Goal: Task Accomplishment & Management: Complete application form

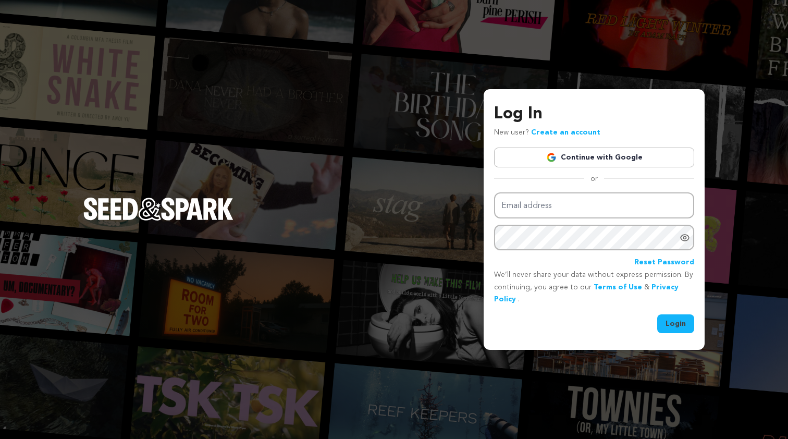
click at [529, 190] on div "Log In New user? Create an account Continue with Google or Email address Passwo…" at bounding box center [594, 217] width 200 height 231
click at [551, 135] on link "Create an account" at bounding box center [565, 132] width 69 height 7
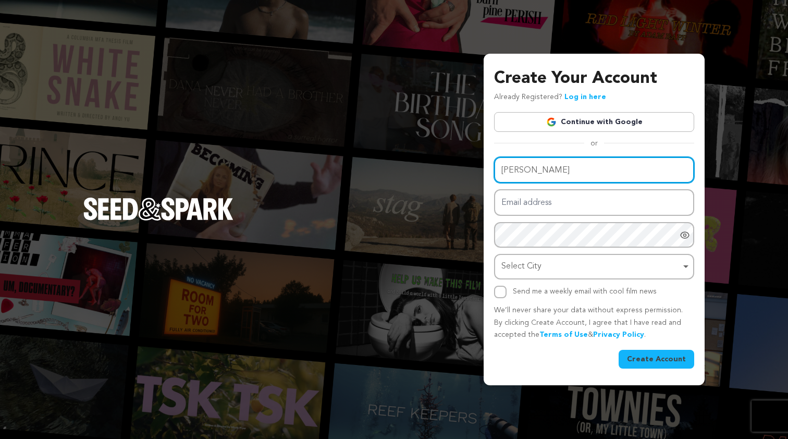
type input "Maya Corwin"
click at [567, 171] on input "Maya Corwin" at bounding box center [594, 170] width 200 height 27
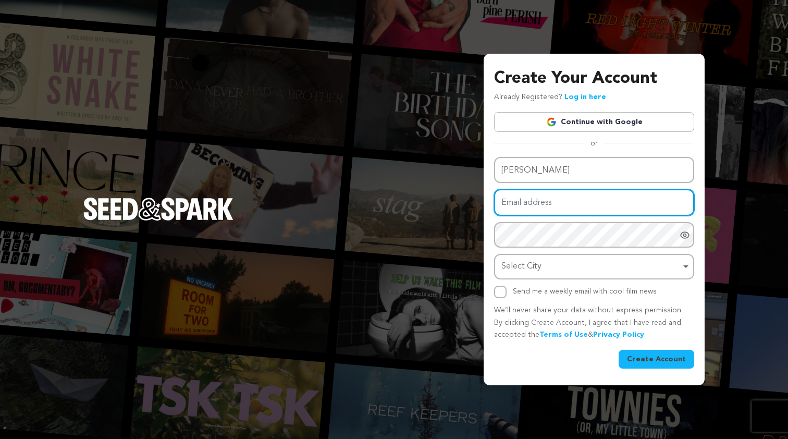
click at [553, 205] on input "Email address" at bounding box center [594, 202] width 200 height 27
type input "c"
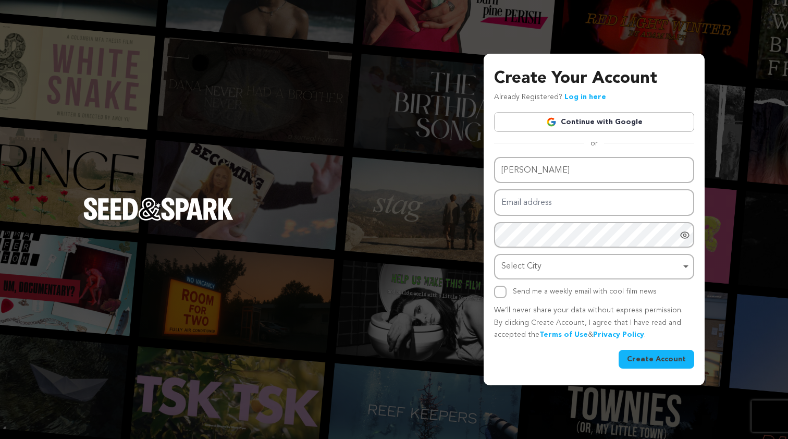
click at [541, 350] on div "Create Account" at bounding box center [594, 359] width 200 height 19
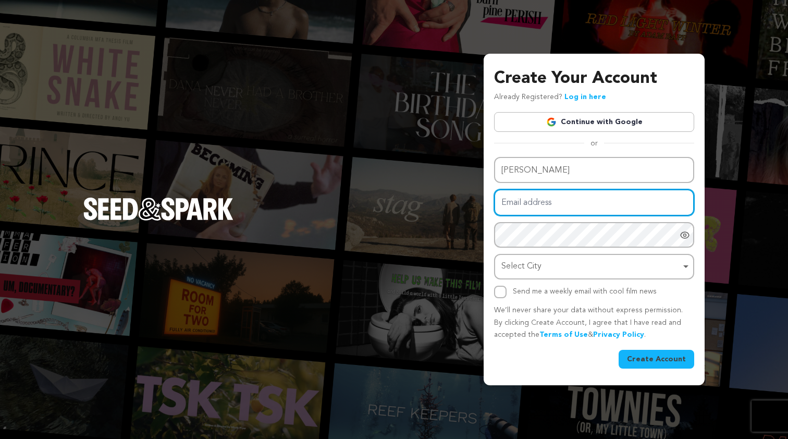
click at [519, 200] on input "Email address" at bounding box center [594, 202] width 200 height 27
type input "corwinmaya@gmail.com"
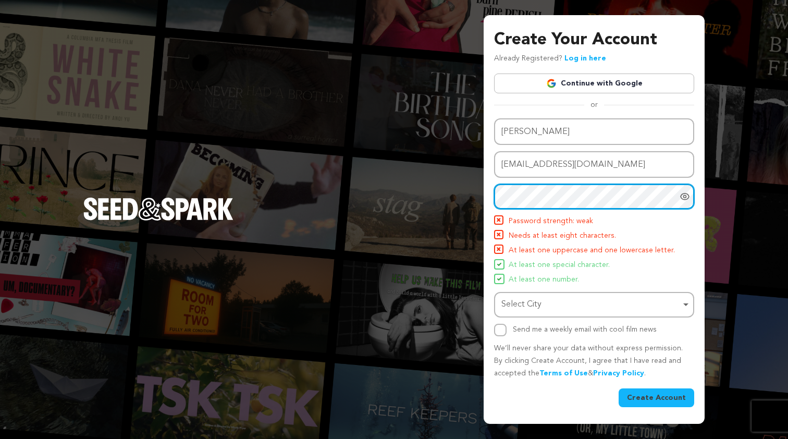
click at [469, 201] on div "Create Your Account Already Registered? Log in here Continue with Google or eyJ…" at bounding box center [394, 219] width 788 height 439
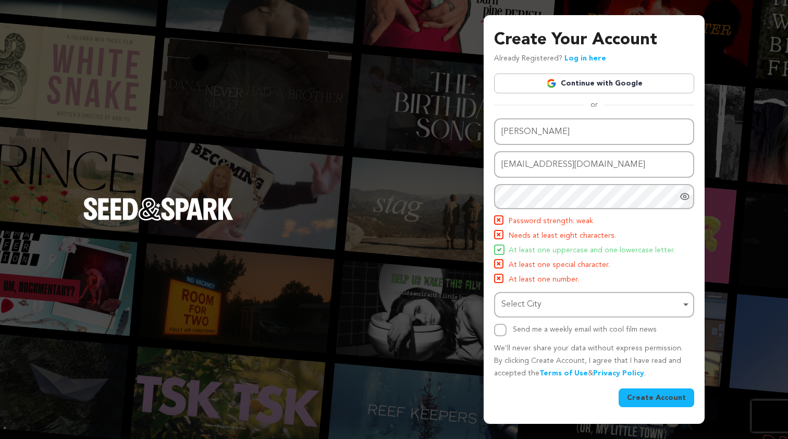
click at [687, 198] on icon "Show password as plain text. Warning: this will display your password on the sc…" at bounding box center [685, 196] width 10 height 10
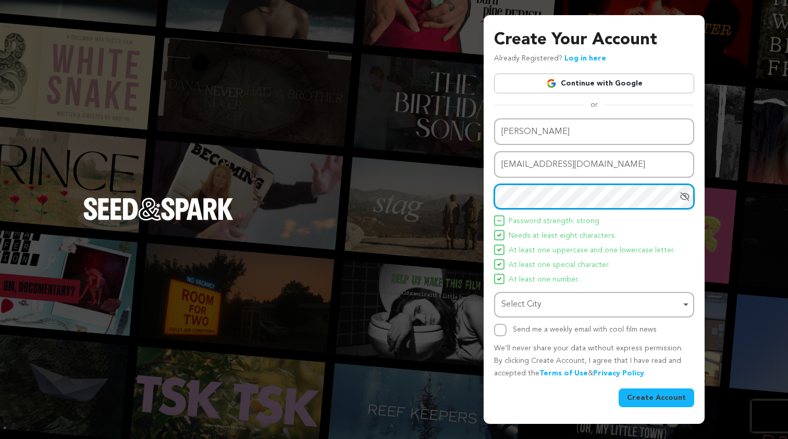
click at [491, 193] on div "Create Your Account Already Registered? Log in here Continue with Google or eyJ…" at bounding box center [594, 219] width 221 height 408
click at [528, 305] on div "Select City Remove item" at bounding box center [590, 304] width 179 height 15
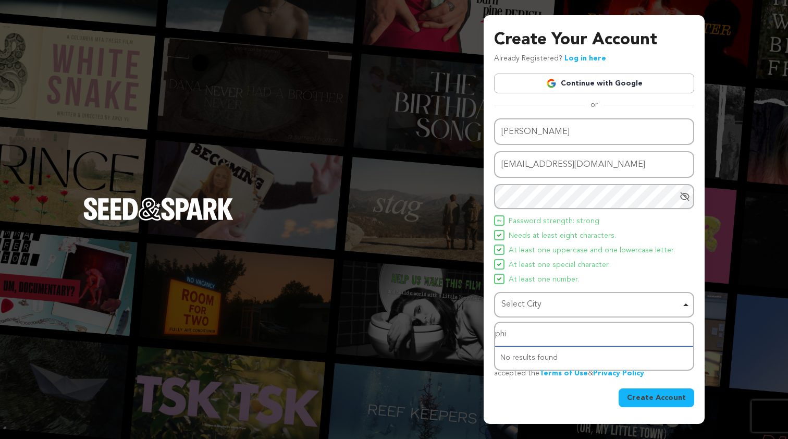
type input "phil"
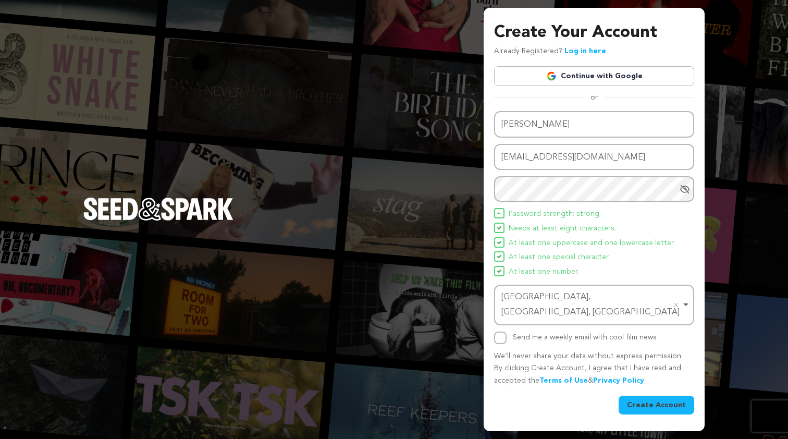
click at [653, 396] on button "Create Account" at bounding box center [657, 405] width 76 height 19
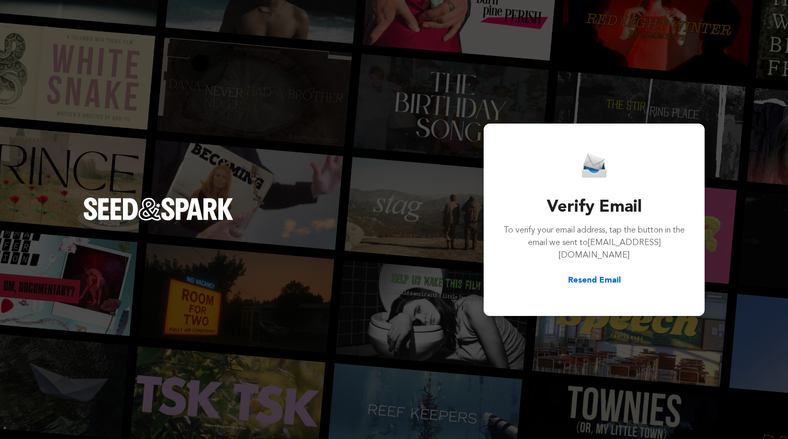
click at [591, 317] on div "Verify Email To verify your email address, tap the button in the email we sent …" at bounding box center [394, 219] width 788 height 439
click at [596, 274] on button "Resend Email" at bounding box center [594, 280] width 53 height 13
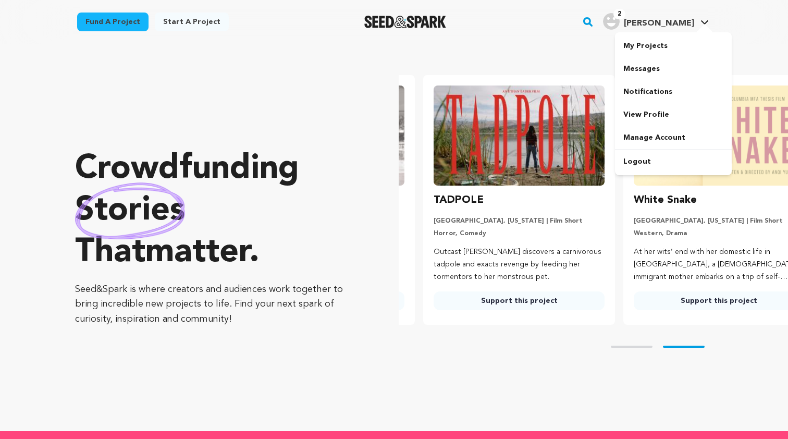
scroll to position [0, 209]
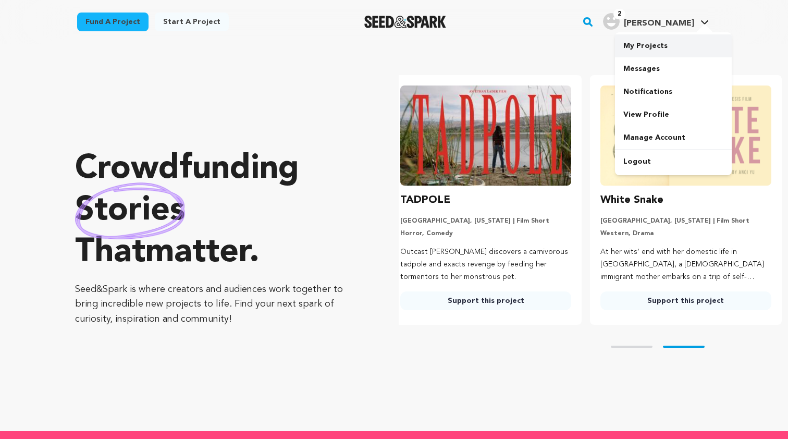
click at [653, 43] on link "My Projects" at bounding box center [673, 45] width 117 height 23
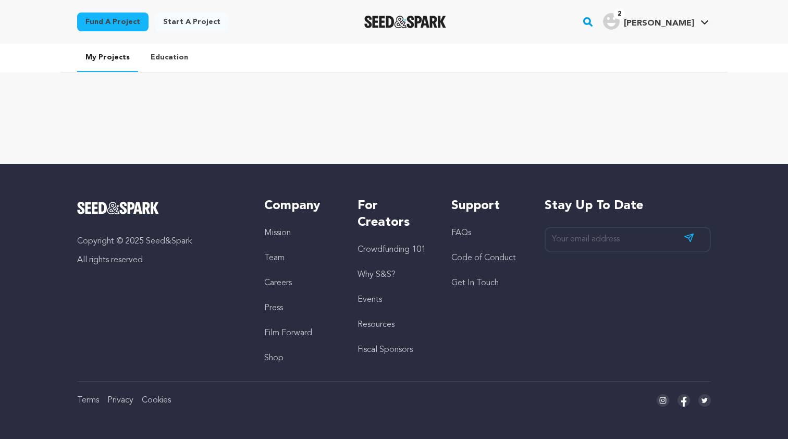
click at [186, 20] on link "Start a project" at bounding box center [192, 22] width 74 height 19
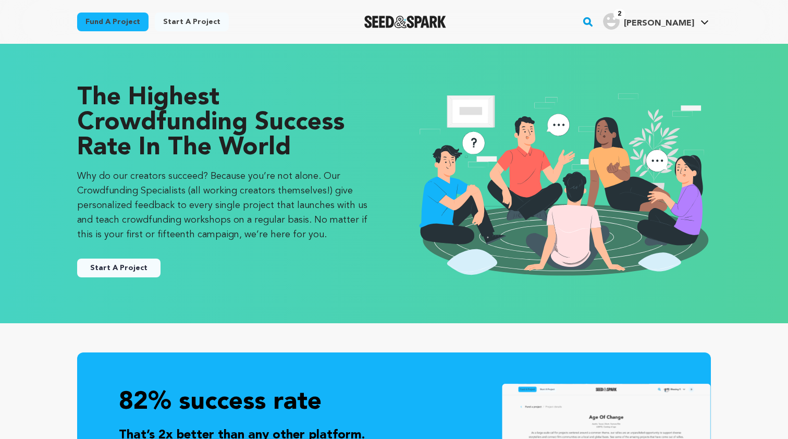
click at [149, 264] on button "Start A Project" at bounding box center [118, 268] width 83 height 19
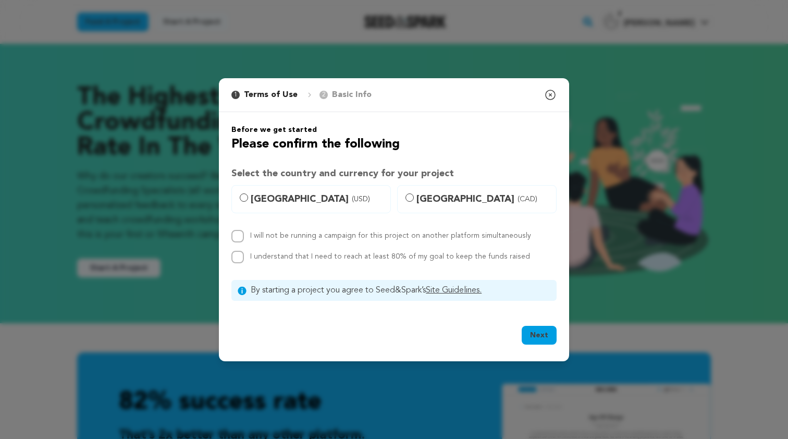
click at [286, 192] on span "United States (USD)" at bounding box center [317, 199] width 133 height 15
click at [248, 193] on input "United States (USD)" at bounding box center [244, 197] width 8 height 8
radio input "true"
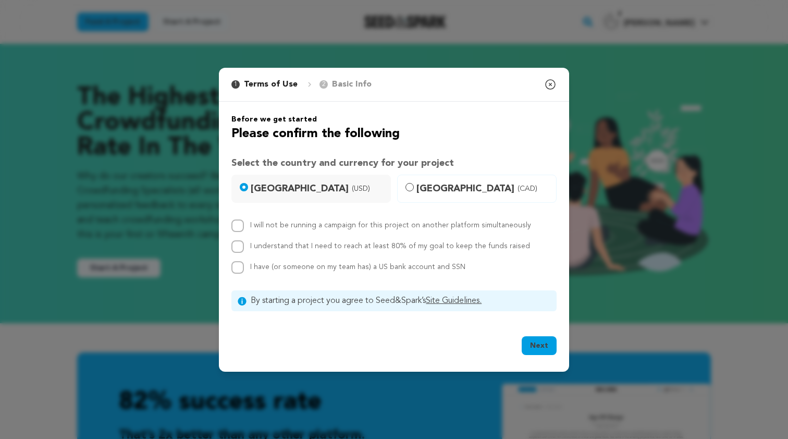
click at [240, 219] on input "I will not be running a campaign for this project on another platform simultane…" at bounding box center [237, 225] width 13 height 13
checkbox input "true"
click at [239, 243] on input "I understand that I need to reach at least 80% of my goal to keep the funds rai…" at bounding box center [237, 246] width 13 height 13
checkbox input "true"
click at [236, 260] on div "I will not be running a campaign for this project on another platform simultane…" at bounding box center [393, 246] width 325 height 54
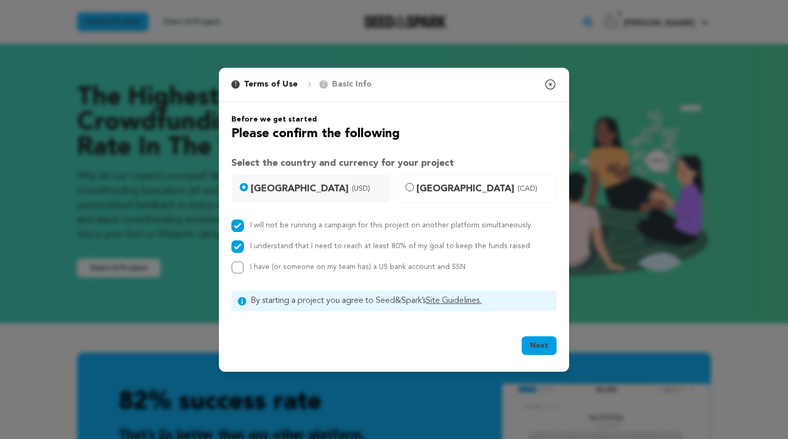
click at [236, 263] on input "I have (or someone on my team has) a US bank account and SSN" at bounding box center [237, 267] width 13 height 13
checkbox input "true"
click at [543, 344] on button "Next" at bounding box center [539, 345] width 35 height 19
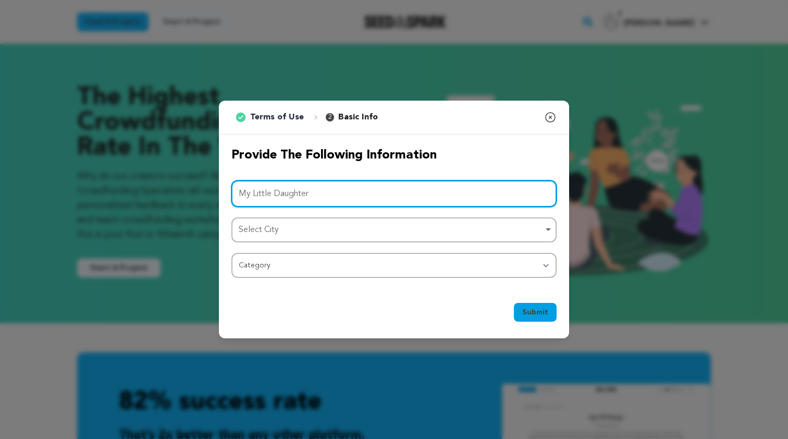
click at [422, 235] on div "Select City Remove item" at bounding box center [391, 230] width 304 height 15
type input "My Little Daughter"
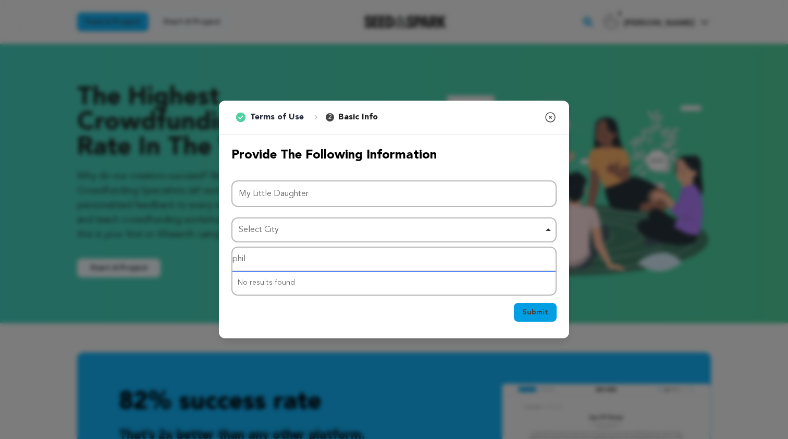
type input "phila"
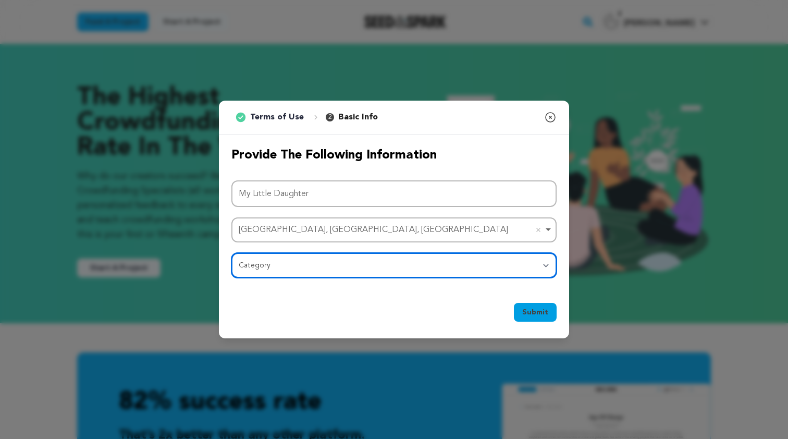
select select "383"
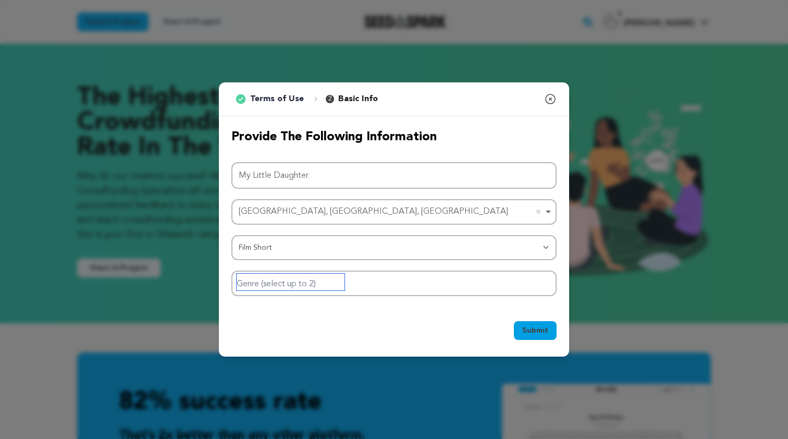
click at [308, 280] on input "Genre (select up to 2)" at bounding box center [291, 282] width 108 height 17
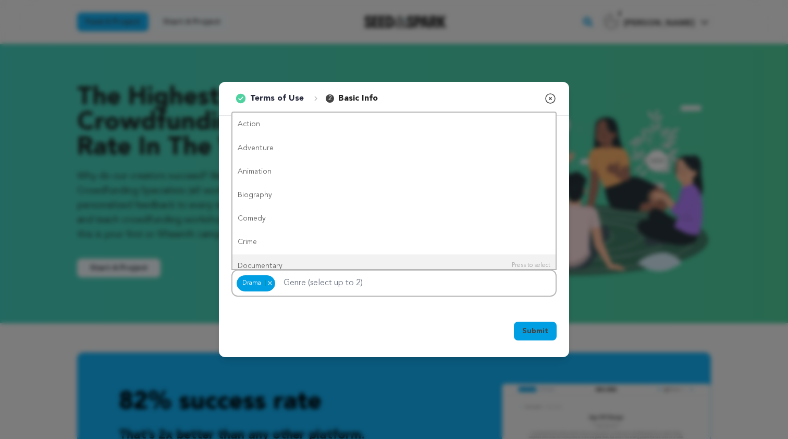
click at [339, 323] on div "Submit Ok, Got it" at bounding box center [393, 333] width 325 height 23
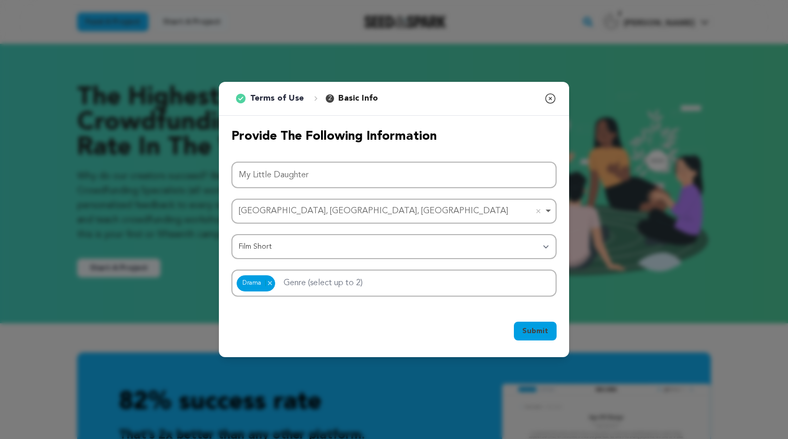
click at [544, 333] on span "Submit" at bounding box center [535, 331] width 26 height 10
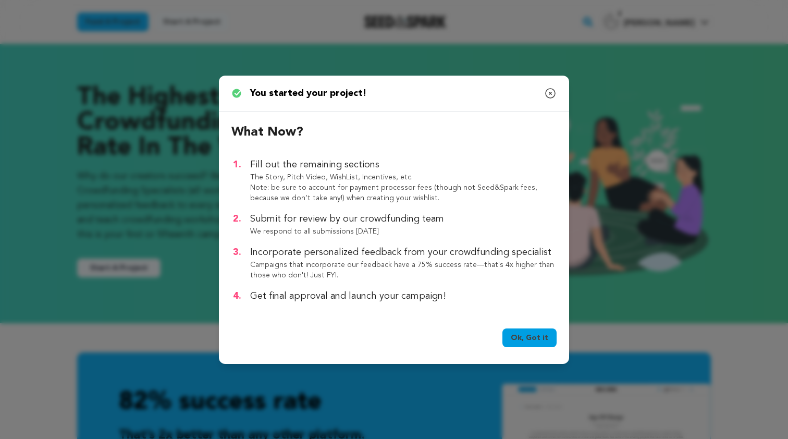
click at [524, 338] on link "Ok, Got it" at bounding box center [529, 337] width 54 height 19
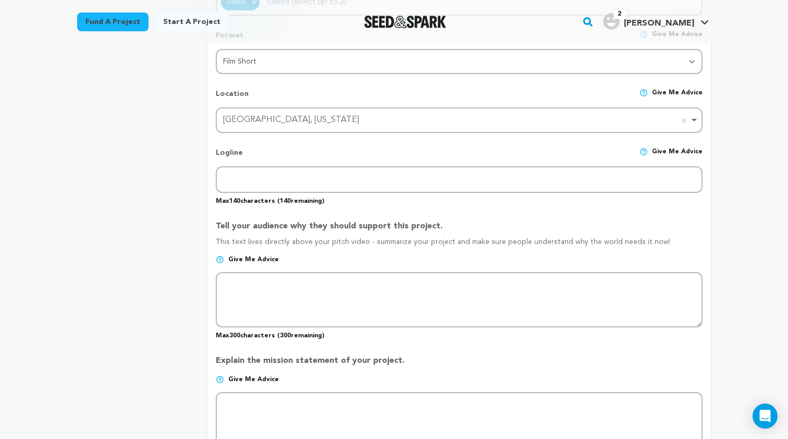
scroll to position [412, 0]
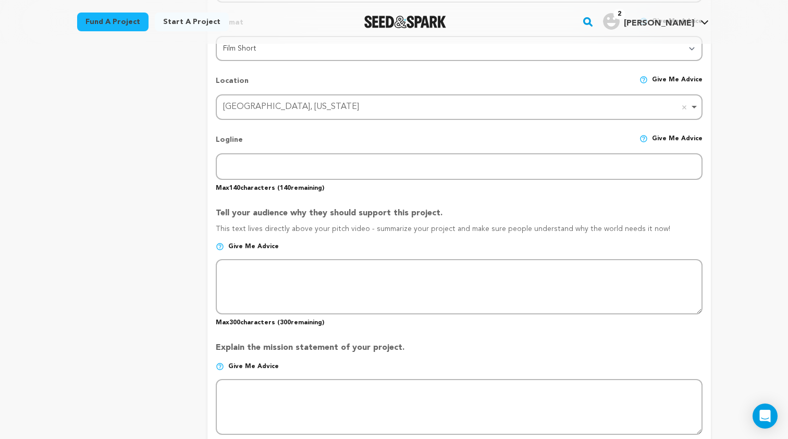
click at [220, 243] on img at bounding box center [220, 246] width 8 height 8
click at [219, 244] on img at bounding box center [220, 246] width 8 height 8
click at [220, 244] on img at bounding box center [220, 246] width 8 height 8
click at [223, 244] on img at bounding box center [220, 246] width 8 height 8
drag, startPoint x: 219, startPoint y: 205, endPoint x: 659, endPoint y: 226, distance: 441.0
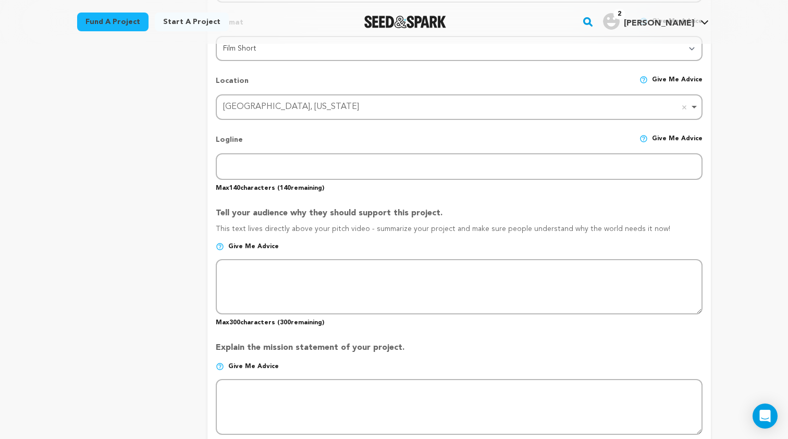
click at [659, 226] on div "Tell your audience why they should support this project. This text lives direct…" at bounding box center [459, 263] width 487 height 128
click at [659, 226] on p "This text lives directly above your pitch video - summarize your project and ma…" at bounding box center [459, 233] width 487 height 19
drag, startPoint x: 650, startPoint y: 226, endPoint x: 212, endPoint y: 212, distance: 438.1
click at [212, 212] on form "Project Title Project Name My Little Daughter Project URL Give me advice Projec…" at bounding box center [459, 278] width 504 height 1073
copy div "Tell your audience why they should support this project. This text lives direct…"
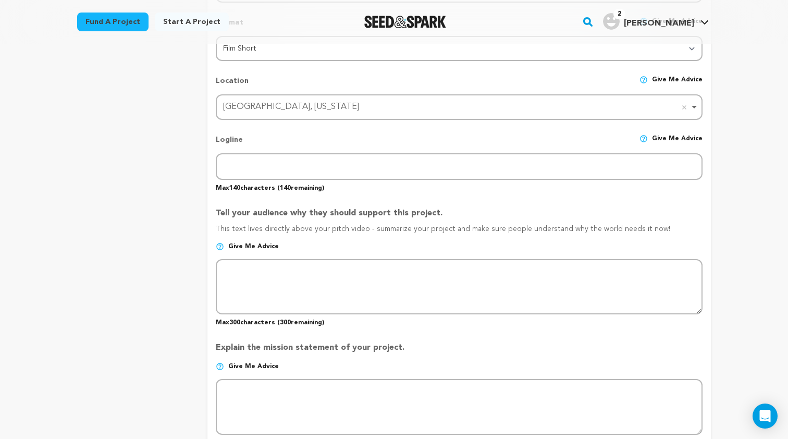
click at [222, 246] on img at bounding box center [220, 246] width 8 height 8
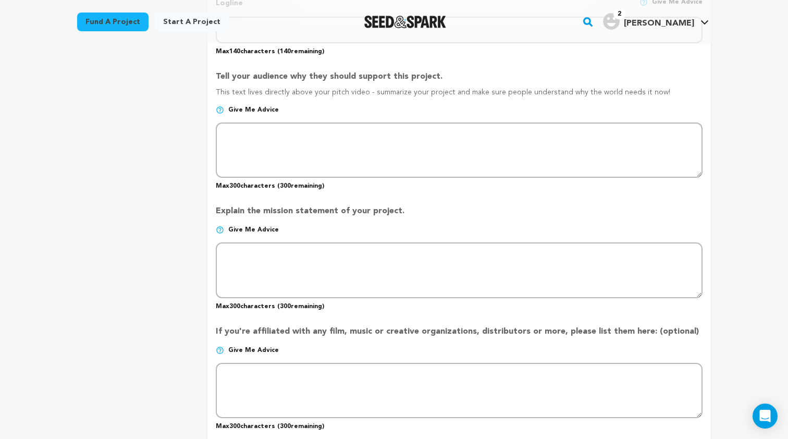
scroll to position [554, 0]
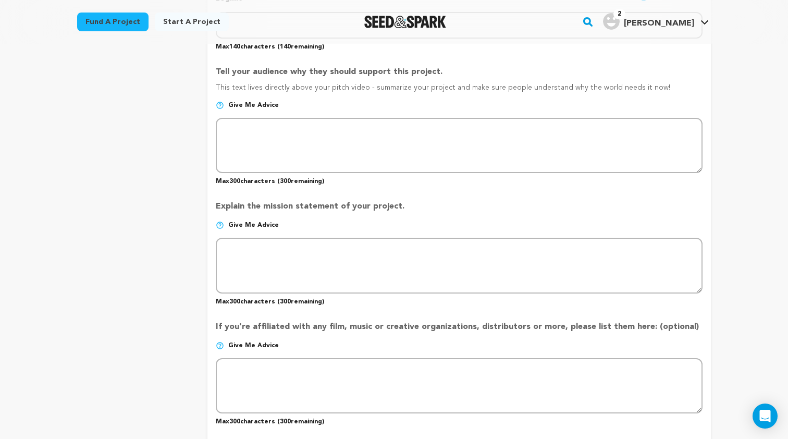
drag, startPoint x: 398, startPoint y: 204, endPoint x: 211, endPoint y: 205, distance: 186.6
click at [211, 205] on form "Project Title Project Name My Little Daughter Project URL Give me advice Projec…" at bounding box center [459, 137] width 504 height 1073
copy p "Explain the mission statement of your project."
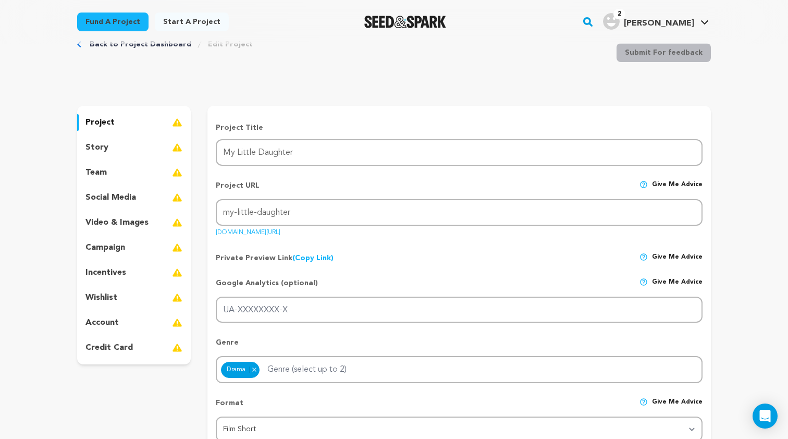
scroll to position [17, 0]
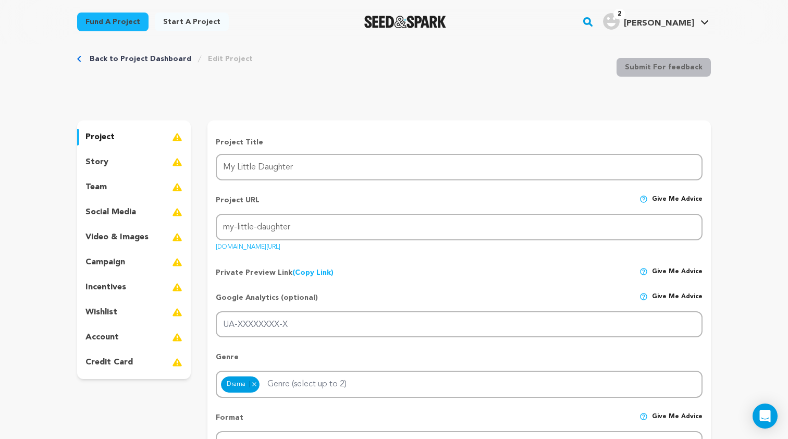
click at [120, 169] on div "story" at bounding box center [134, 162] width 114 height 17
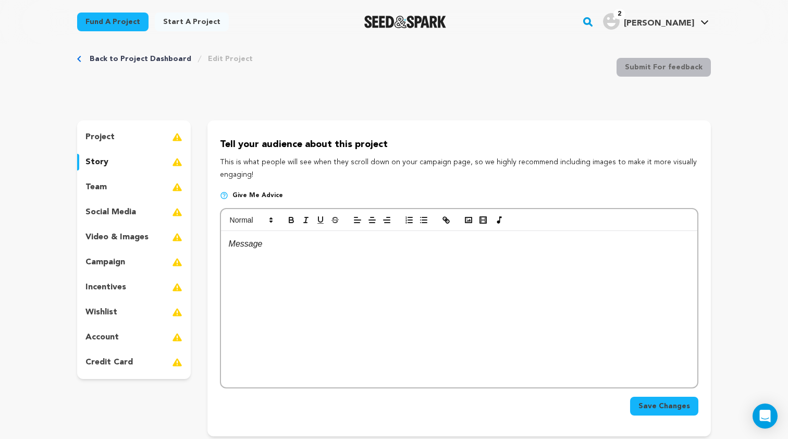
drag, startPoint x: 254, startPoint y: 172, endPoint x: 218, endPoint y: 139, distance: 49.1
click at [218, 139] on div "Tell your audience about this project This is what people will see when they sc…" at bounding box center [459, 278] width 504 height 316
copy div "Tell your audience about this project This is what people will see when they sc…"
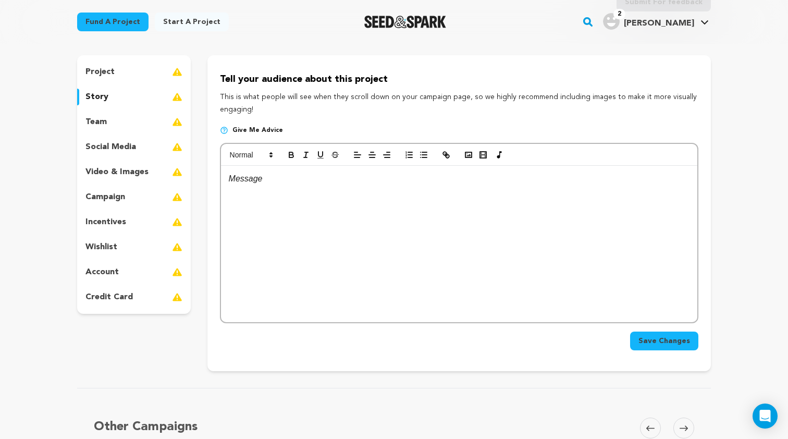
scroll to position [48, 0]
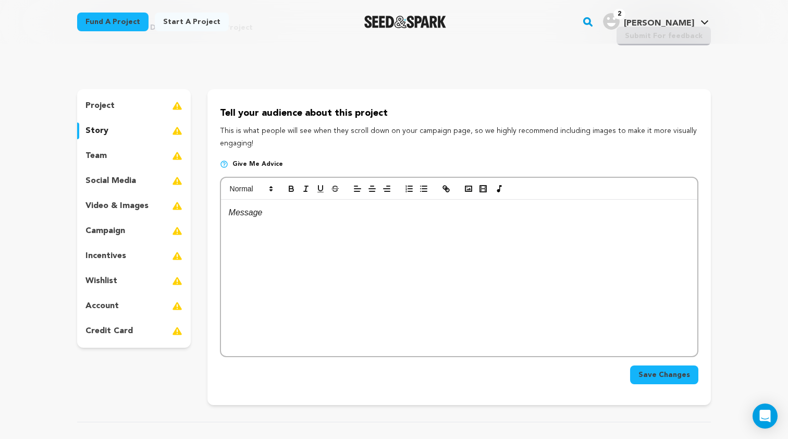
click at [105, 149] on div "team" at bounding box center [134, 156] width 114 height 17
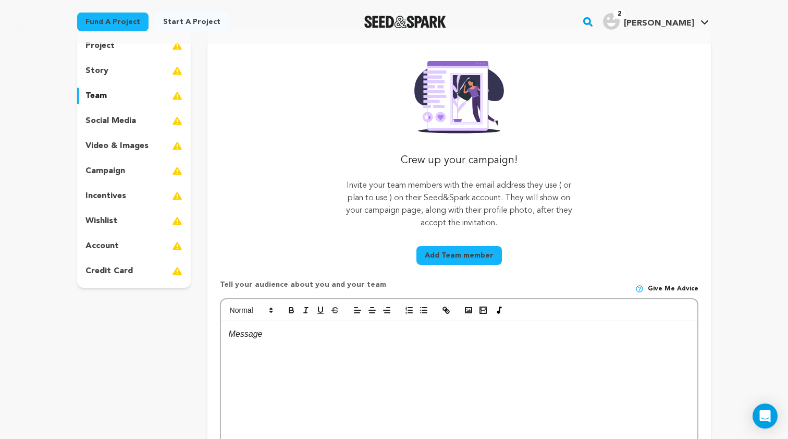
scroll to position [106, 0]
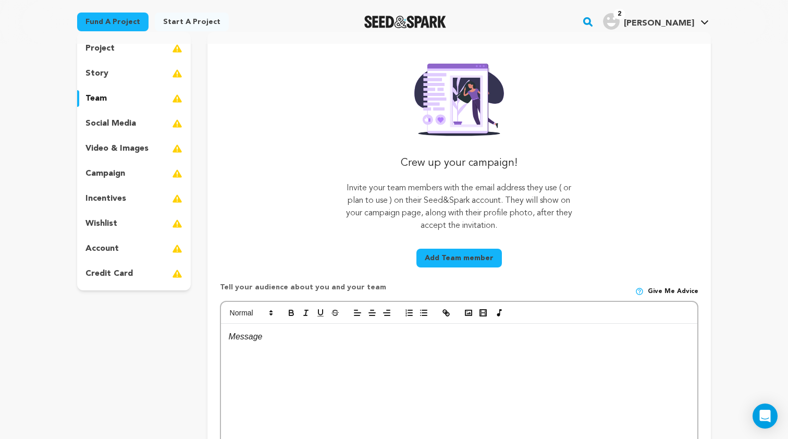
drag, startPoint x: 375, startPoint y: 286, endPoint x: 210, endPoint y: 286, distance: 165.2
click at [210, 286] on div "Crew up your campaign! Invite your team members with the email address they use…" at bounding box center [459, 280] width 504 height 497
copy p "Tell your audience about you and your team"
click at [129, 126] on p "social media" at bounding box center [110, 123] width 51 height 13
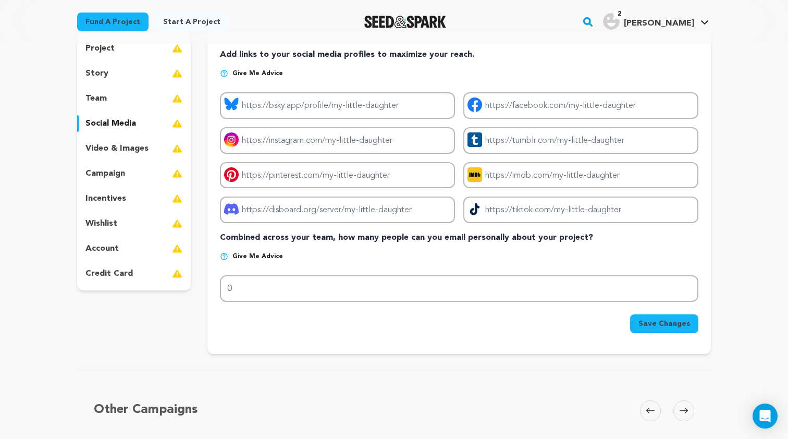
click at [121, 150] on p "video & images" at bounding box center [116, 148] width 63 height 13
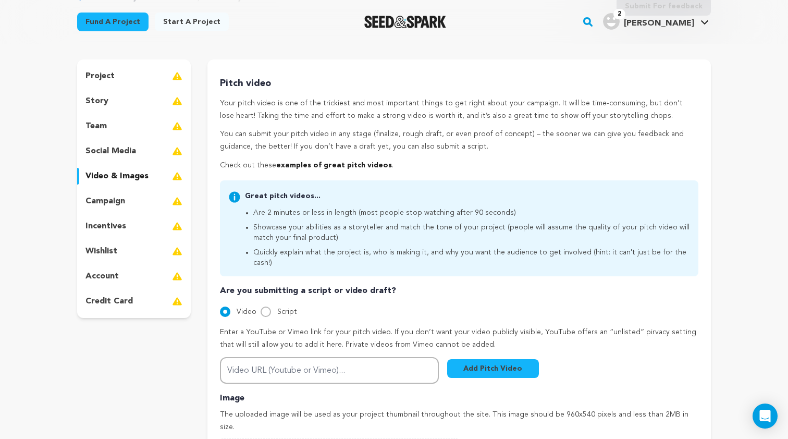
scroll to position [73, 0]
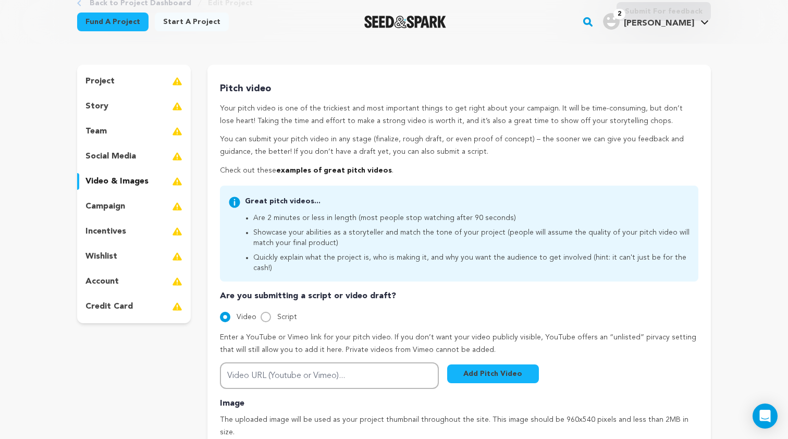
drag, startPoint x: 444, startPoint y: 150, endPoint x: 210, endPoint y: 86, distance: 242.5
click at [210, 86] on div "Pitch video Your pitch video is one of the trickiest and most important things …" at bounding box center [459, 308] width 504 height 487
copy div "Pitch video Your pitch video is one of the trickiest and most important things …"
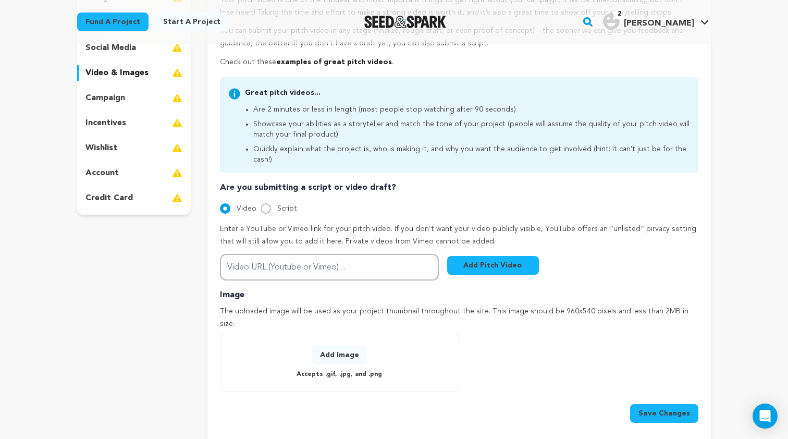
scroll to position [155, 0]
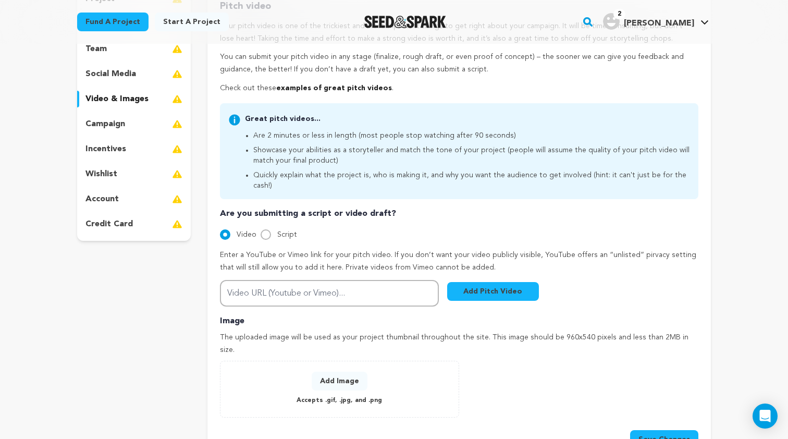
click at [115, 127] on p "campaign" at bounding box center [105, 124] width 40 height 13
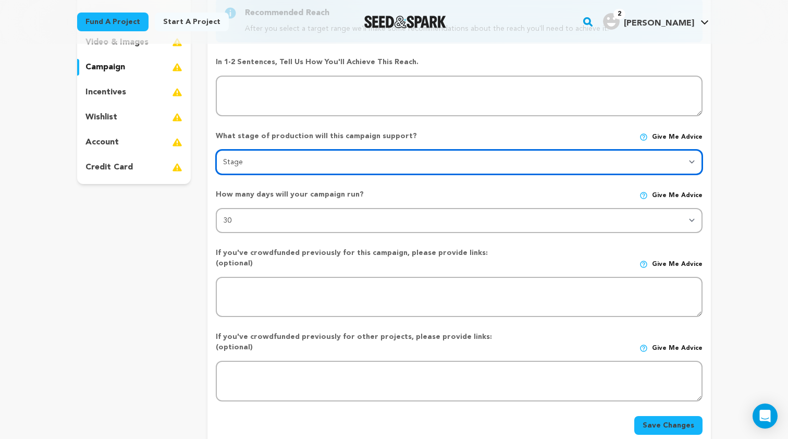
scroll to position [211, 0]
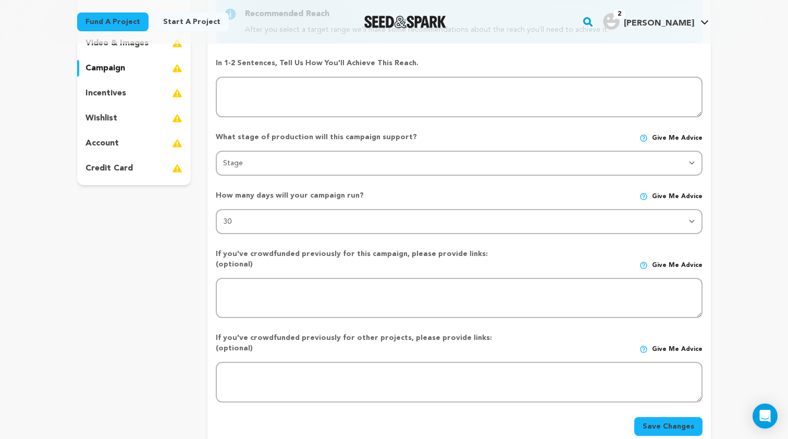
click at [136, 92] on div "incentives" at bounding box center [134, 93] width 114 height 17
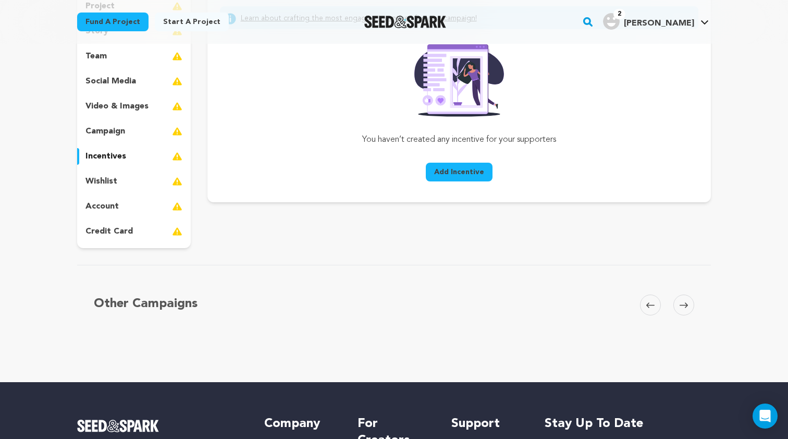
scroll to position [140, 0]
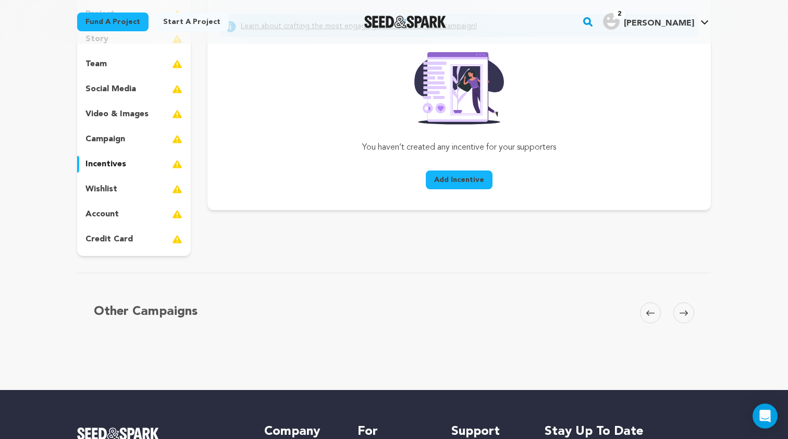
click at [120, 181] on div "wishlist" at bounding box center [134, 189] width 114 height 17
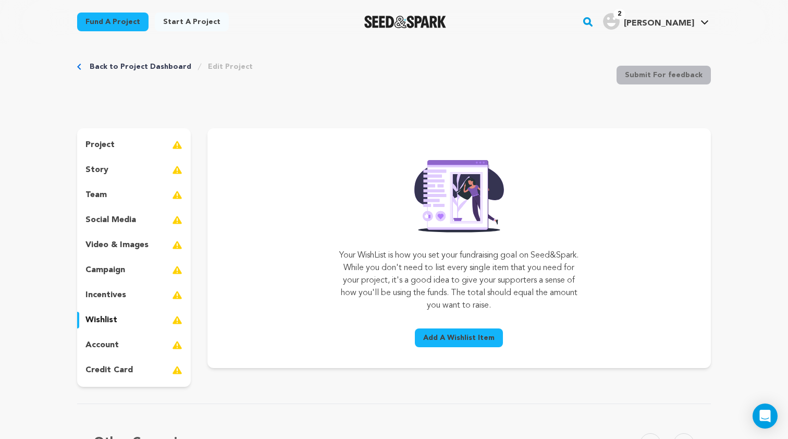
scroll to position [3, 0]
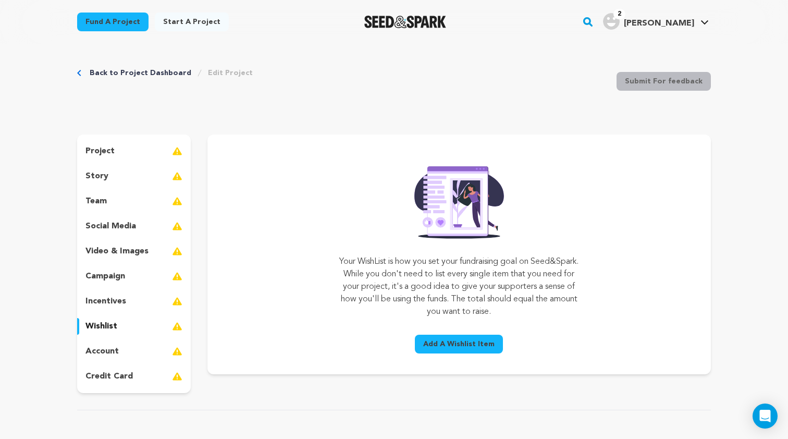
click at [95, 146] on p "project" at bounding box center [99, 151] width 29 height 13
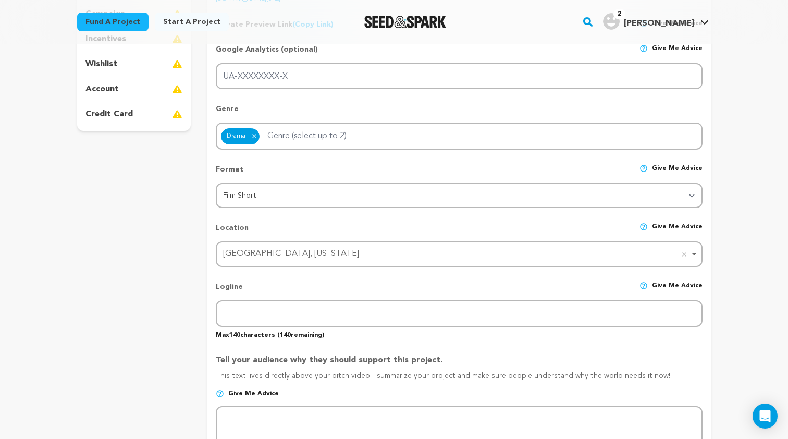
scroll to position [146, 0]
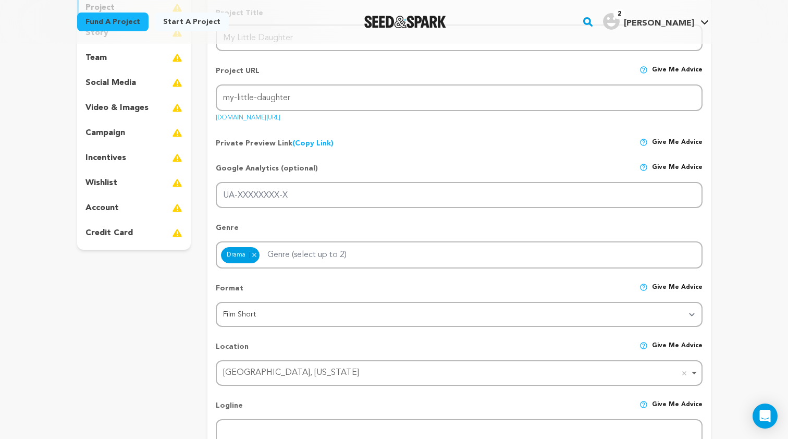
click at [120, 130] on p "campaign" at bounding box center [105, 133] width 40 height 13
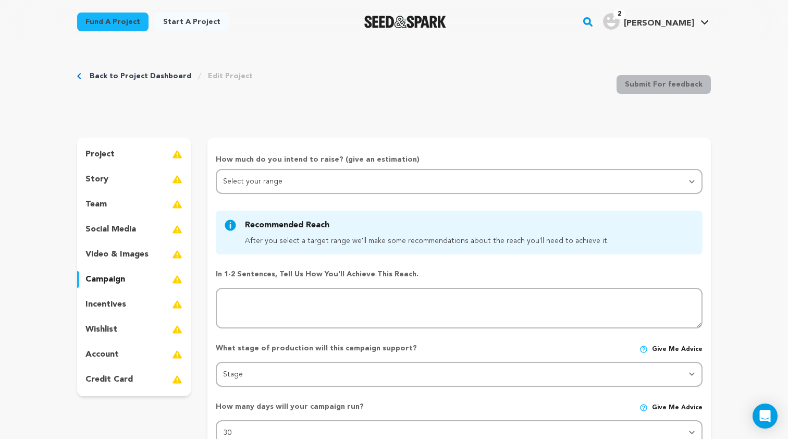
click at [117, 177] on div "story" at bounding box center [134, 179] width 114 height 17
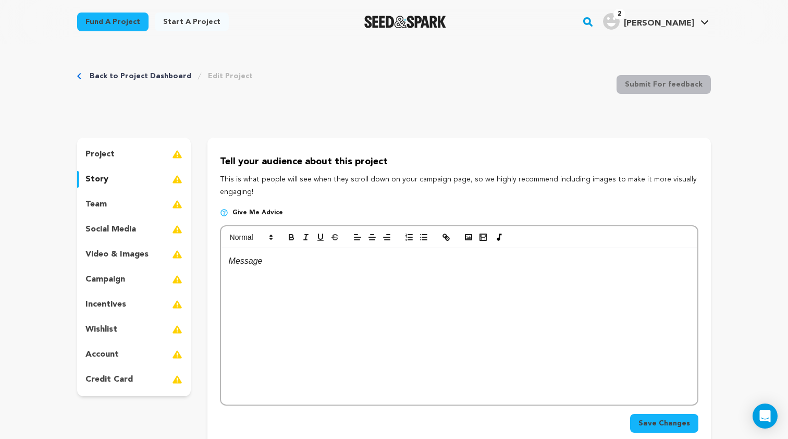
click at [119, 158] on div "project" at bounding box center [134, 154] width 114 height 17
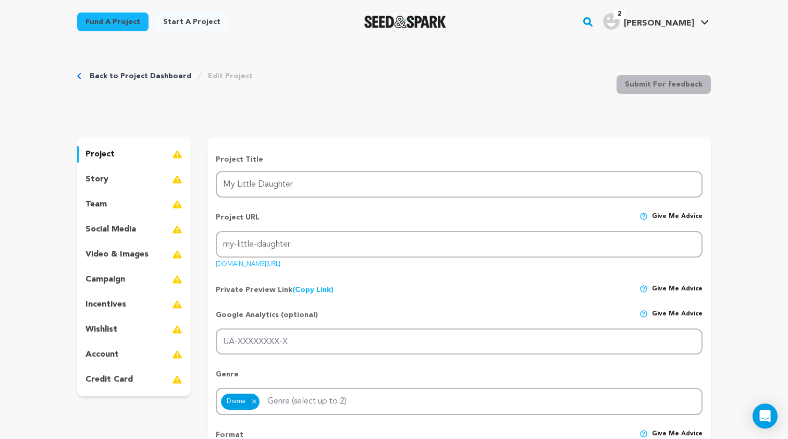
click at [162, 73] on link "Back to Project Dashboard" at bounding box center [141, 76] width 102 height 10
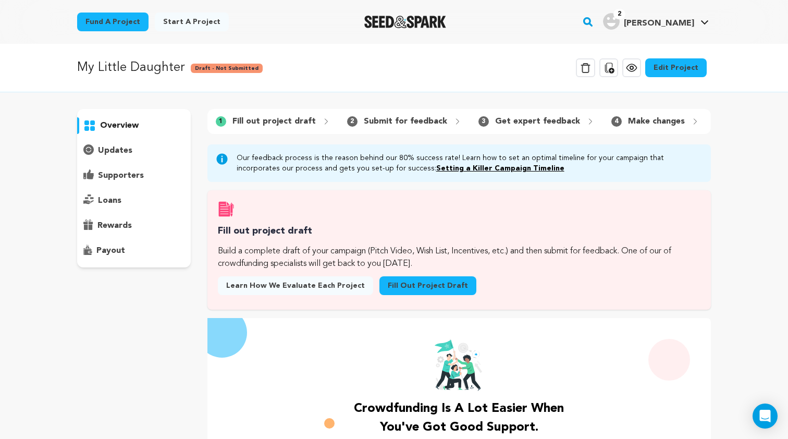
click at [594, 24] on rect "button" at bounding box center [588, 22] width 13 height 13
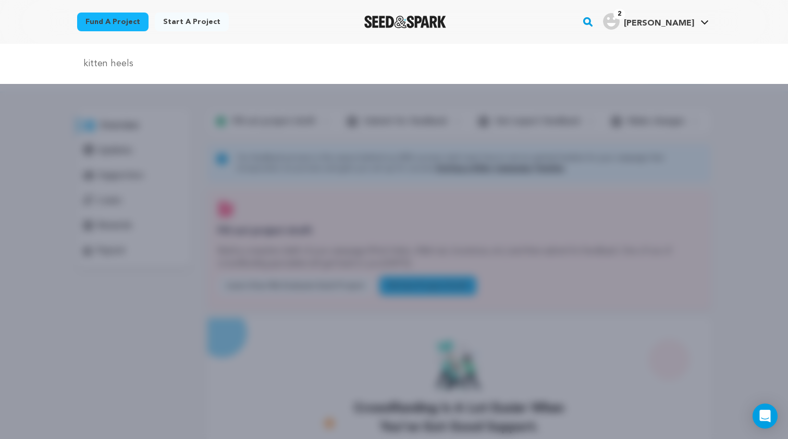
type input "kitten heels"
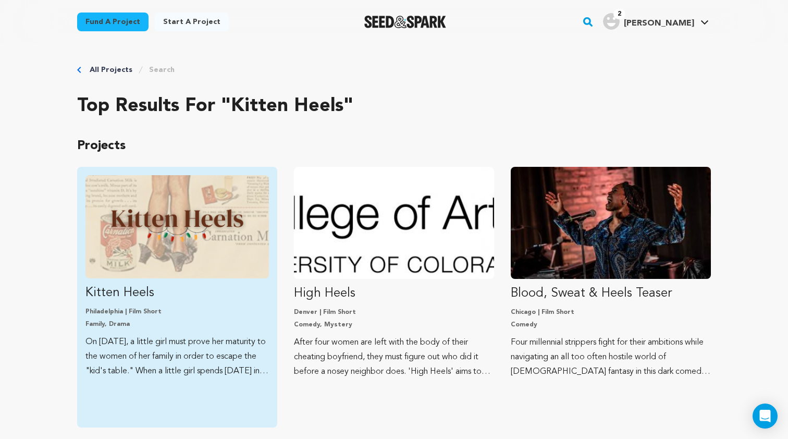
click at [247, 227] on img "Fund Kitten Heels" at bounding box center [176, 226] width 183 height 103
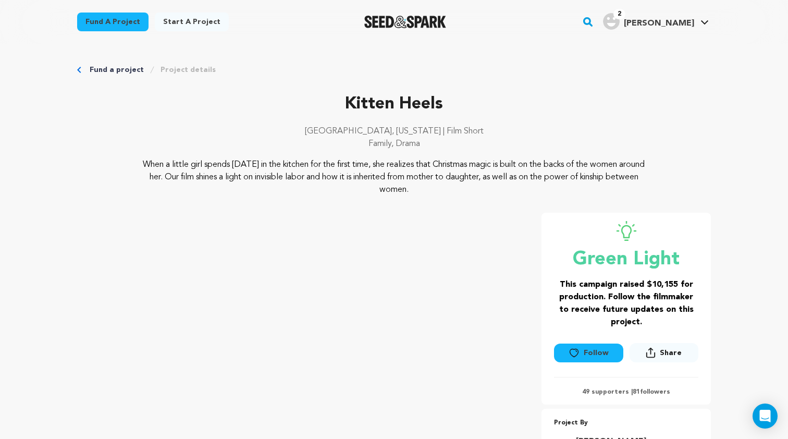
click at [79, 67] on icon "Breadcrumb" at bounding box center [79, 70] width 4 height 6
click at [80, 70] on icon "Breadcrumb" at bounding box center [79, 70] width 4 height 6
click at [594, 21] on rect "button" at bounding box center [588, 22] width 13 height 13
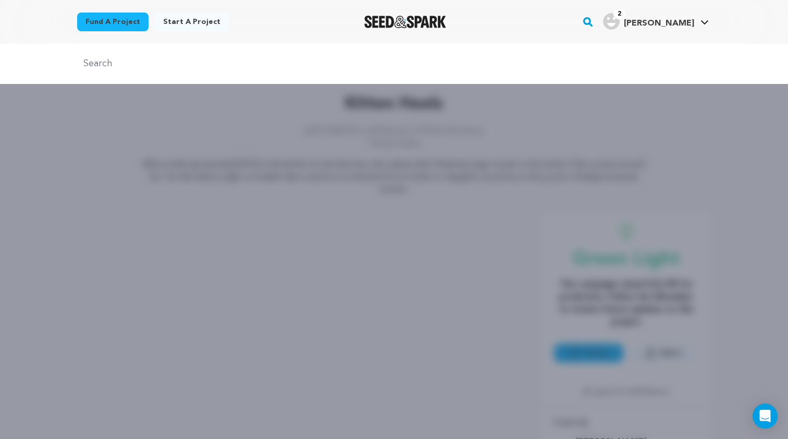
click at [502, 169] on div at bounding box center [394, 263] width 788 height 439
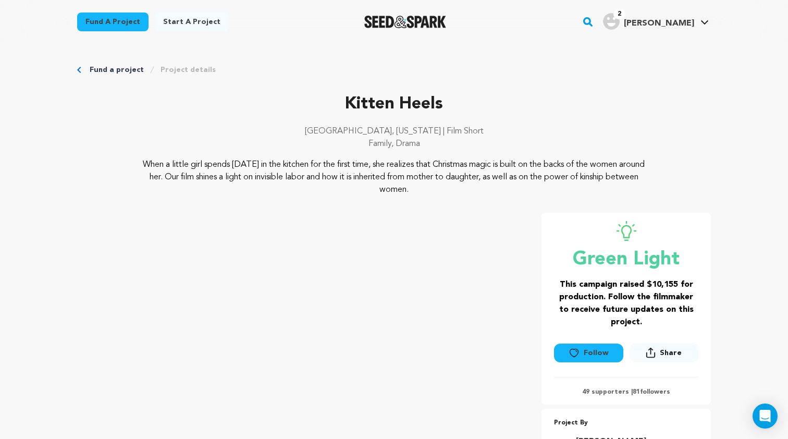
click at [115, 24] on link "Fund a project" at bounding box center [112, 22] width 71 height 19
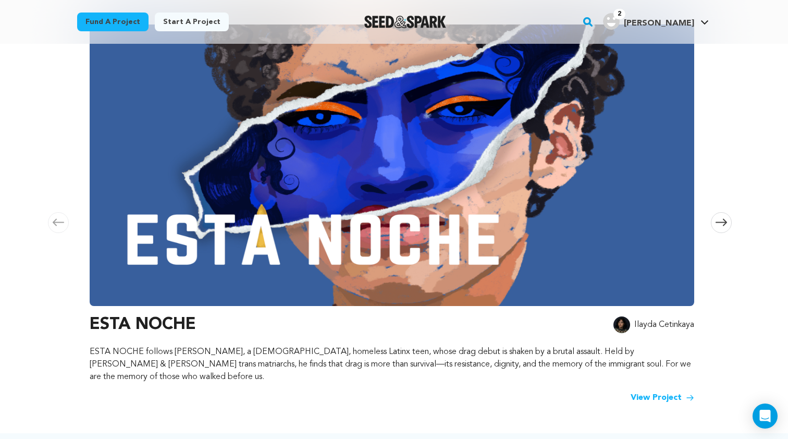
scroll to position [151, 0]
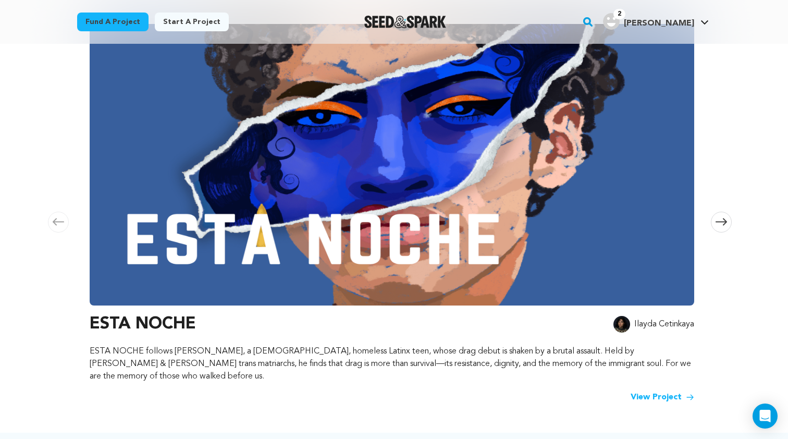
click at [727, 214] on span at bounding box center [721, 222] width 21 height 21
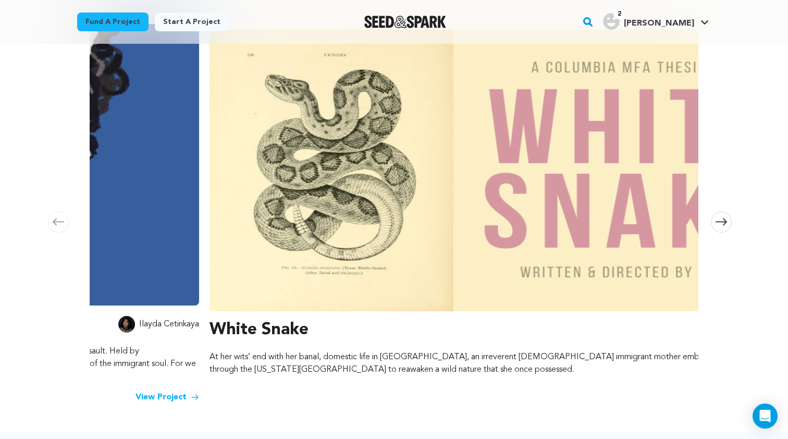
scroll to position [0, 615]
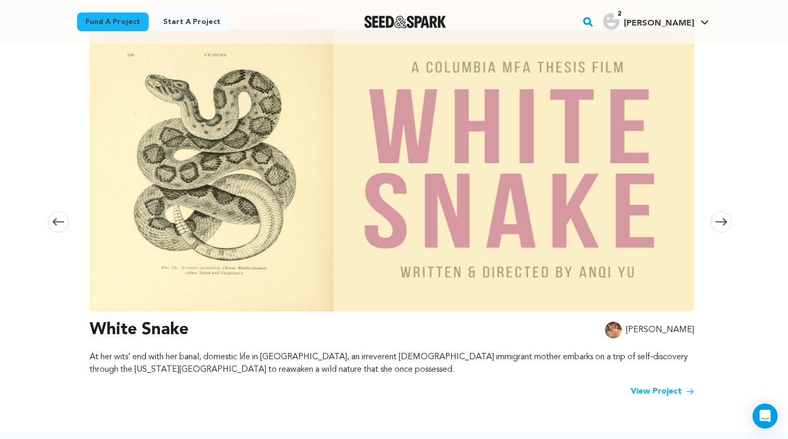
click at [727, 218] on icon at bounding box center [721, 222] width 11 height 8
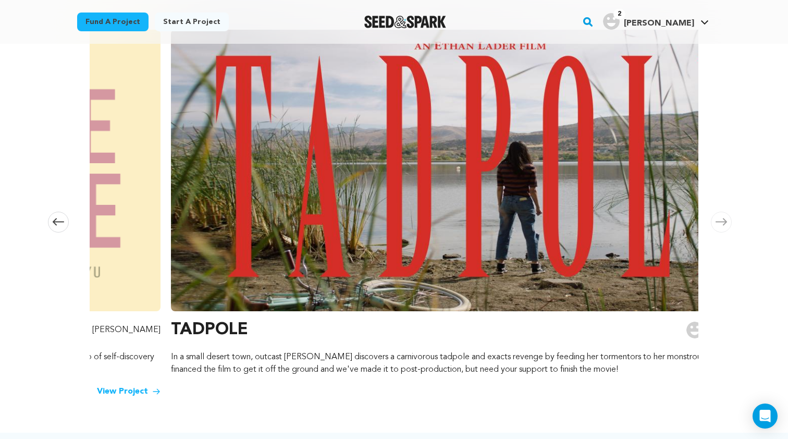
scroll to position [0, 1230]
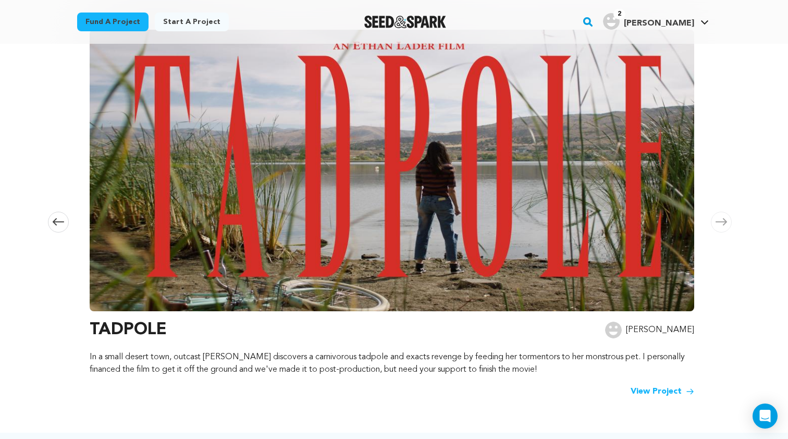
click at [722, 218] on icon at bounding box center [721, 222] width 11 height 8
click at [63, 218] on icon at bounding box center [58, 222] width 11 height 8
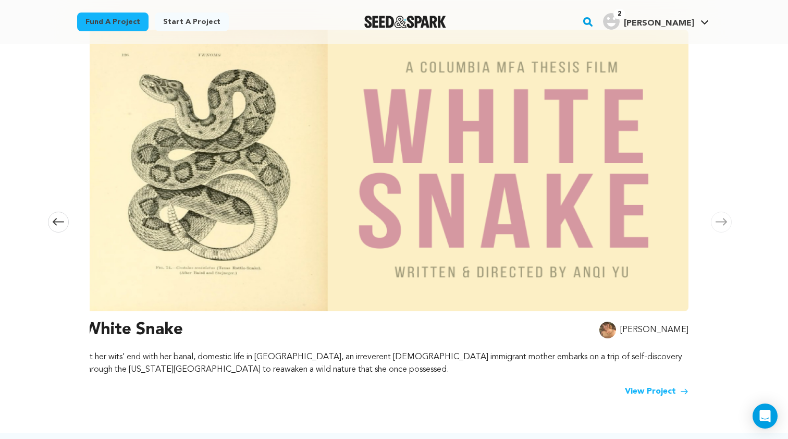
scroll to position [0, 615]
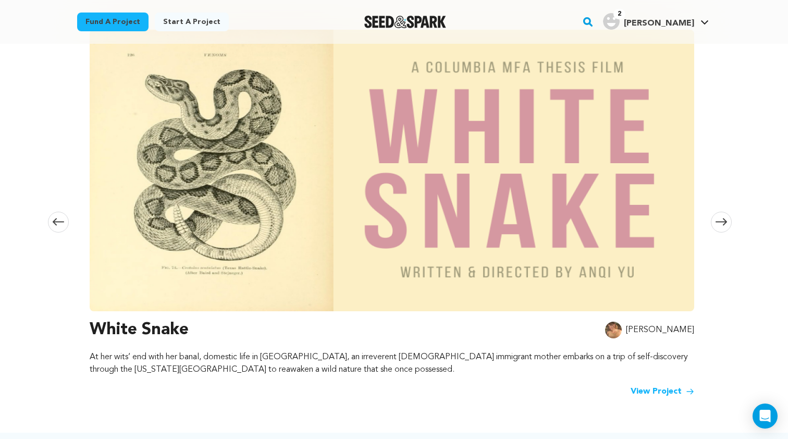
click at [63, 218] on icon at bounding box center [58, 222] width 11 height 8
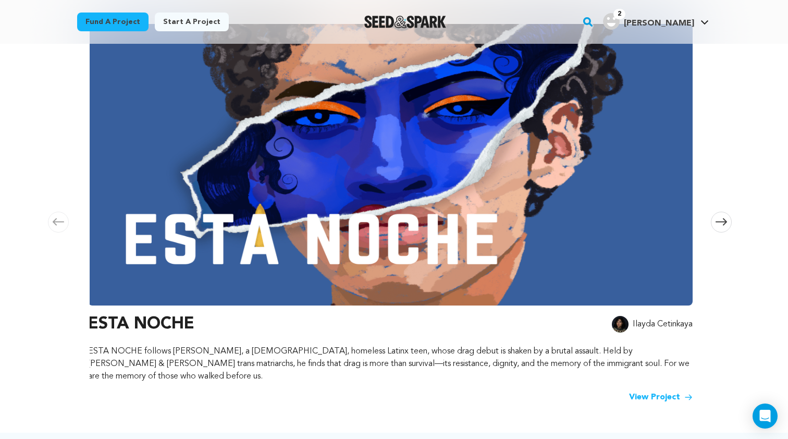
scroll to position [0, 0]
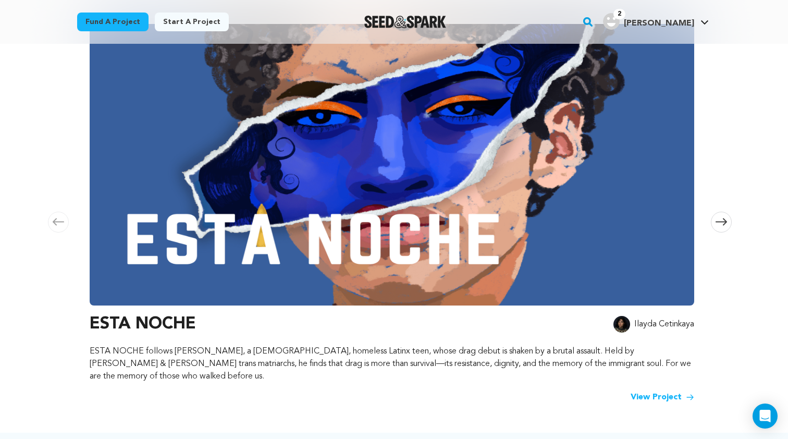
click at [63, 218] on icon at bounding box center [58, 222] width 11 height 8
click at [716, 218] on icon at bounding box center [721, 222] width 11 height 8
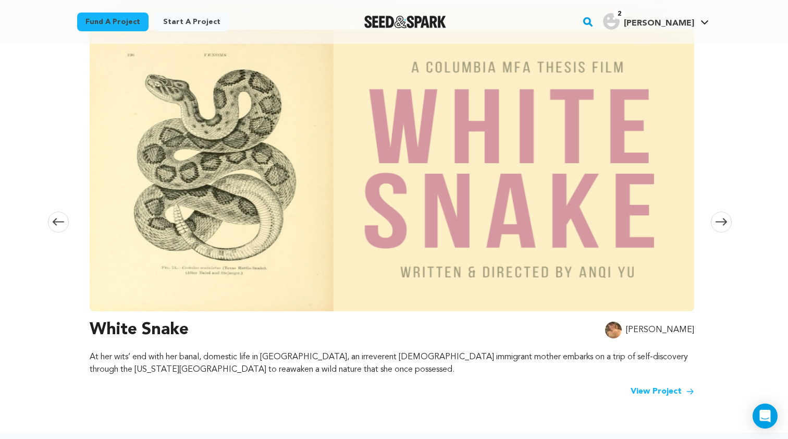
click at [54, 218] on icon at bounding box center [58, 222] width 11 height 8
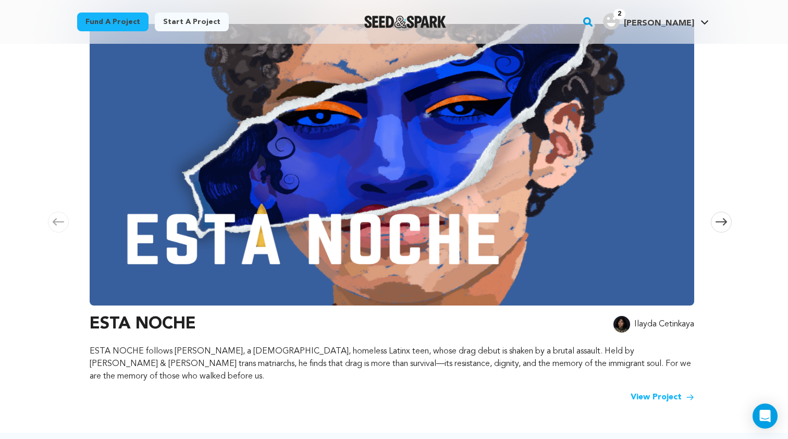
click at [320, 226] on img at bounding box center [392, 164] width 605 height 281
click at [667, 391] on link "View Project" at bounding box center [663, 397] width 64 height 13
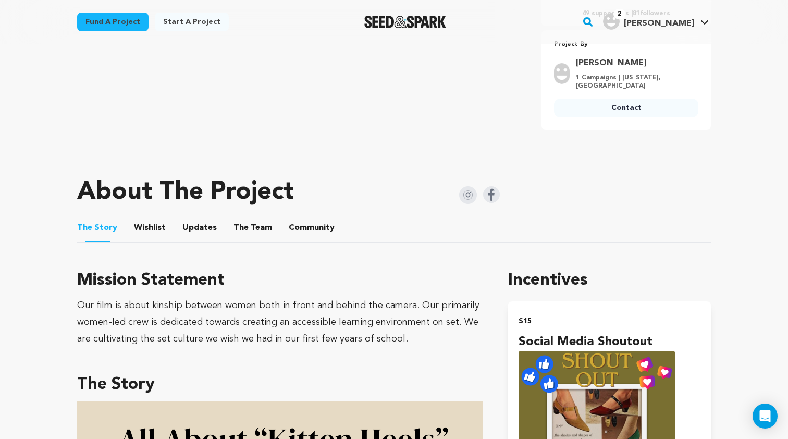
scroll to position [379, 0]
